Goal: Information Seeking & Learning: Check status

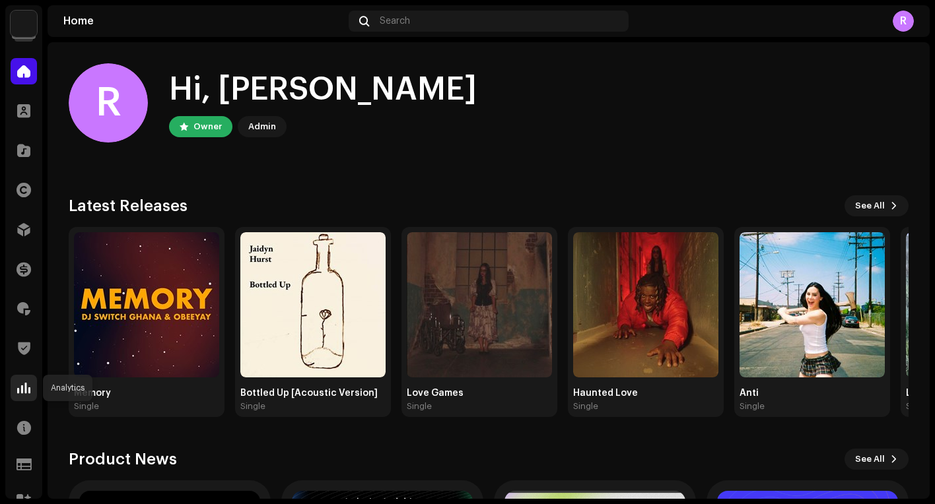
click at [17, 388] on div at bounding box center [24, 388] width 26 height 26
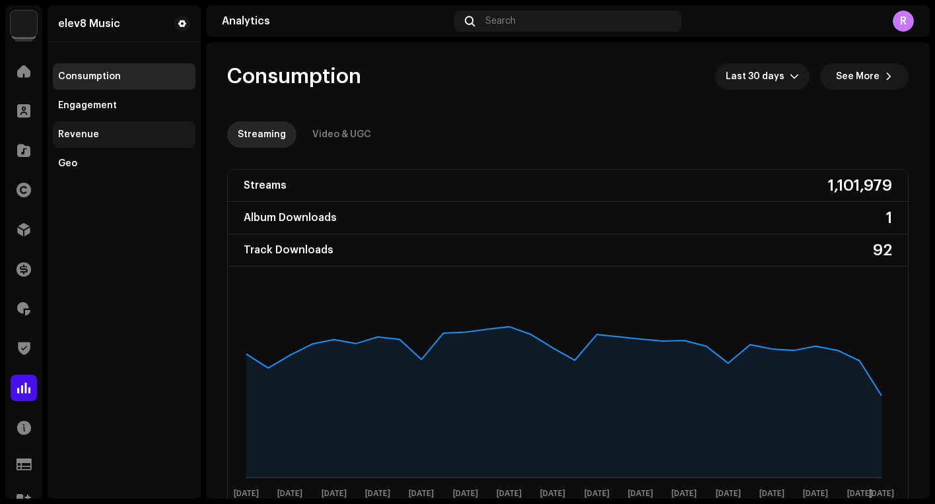
click at [90, 139] on div "Revenue" at bounding box center [78, 134] width 41 height 11
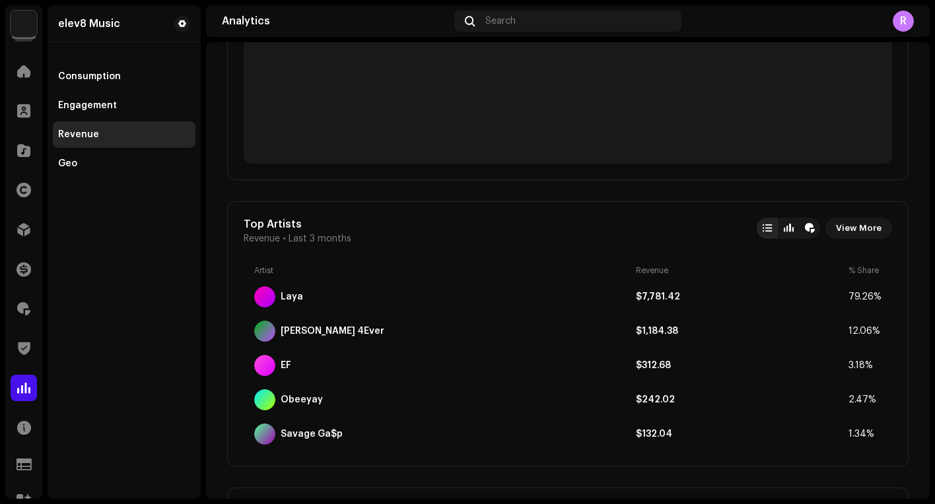
scroll to position [984, 0]
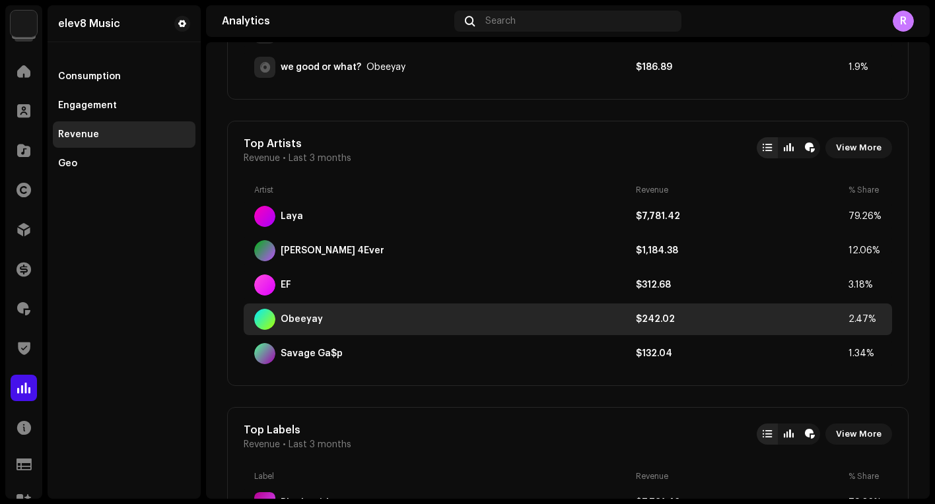
click at [329, 320] on div "Obeeyay" at bounding box center [442, 319] width 376 height 21
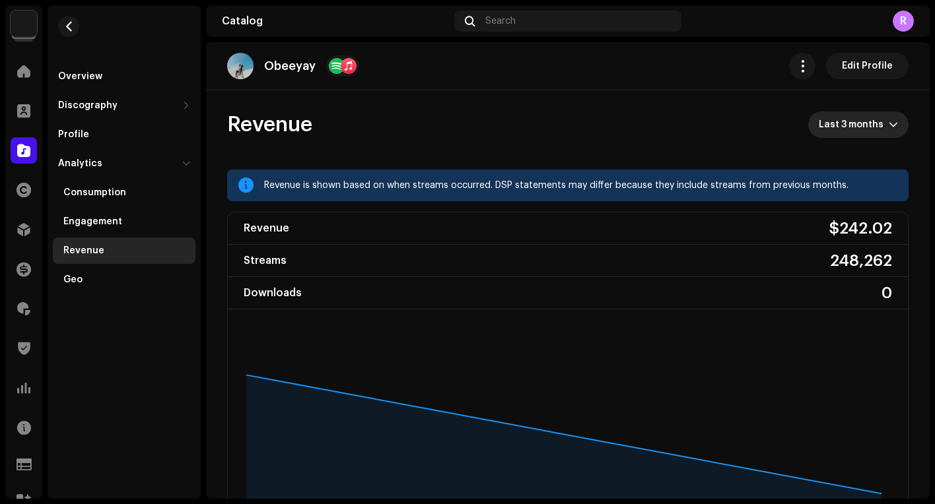
click at [879, 127] on span "Last 3 months" at bounding box center [854, 125] width 70 height 26
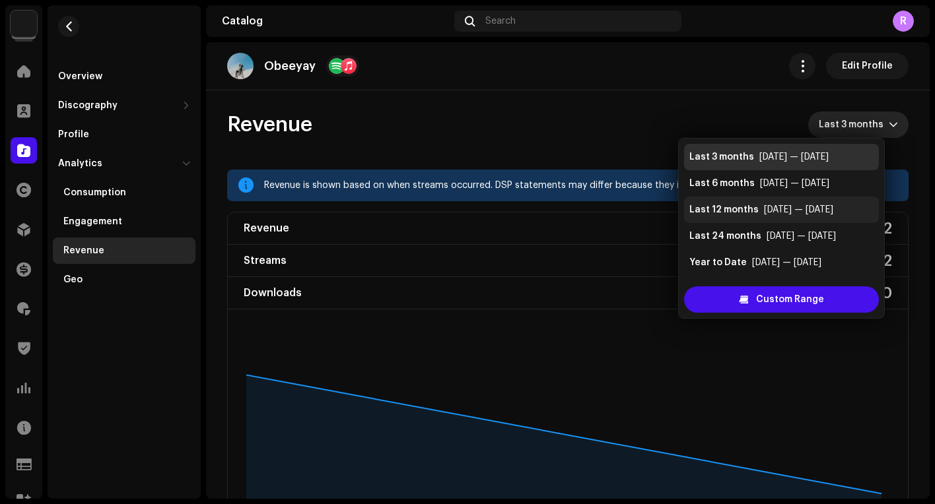
click at [790, 213] on div "[DATE] — [DATE]" at bounding box center [798, 209] width 69 height 13
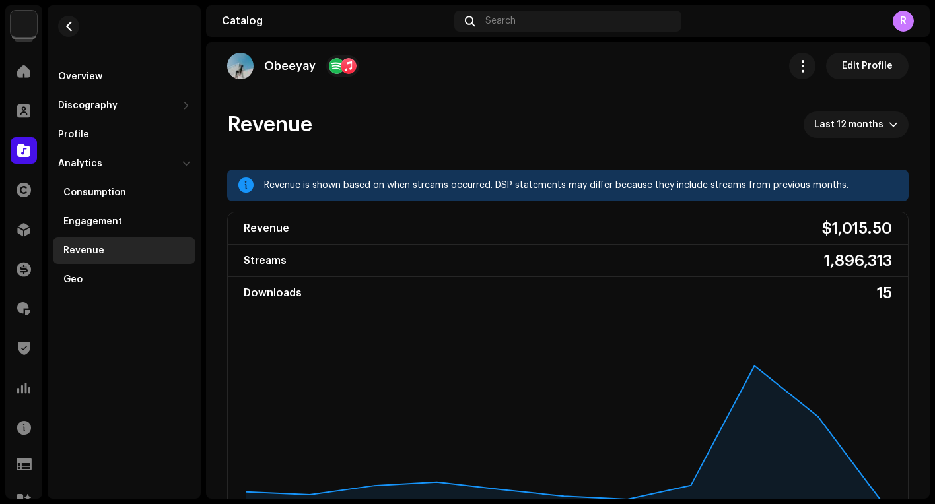
drag, startPoint x: 809, startPoint y: 228, endPoint x: 888, endPoint y: 228, distance: 78.6
click at [888, 228] on div "Revenue $1,015.50" at bounding box center [568, 229] width 680 height 32
copy div "$1,015.50"
